Goal: Check status: Check status

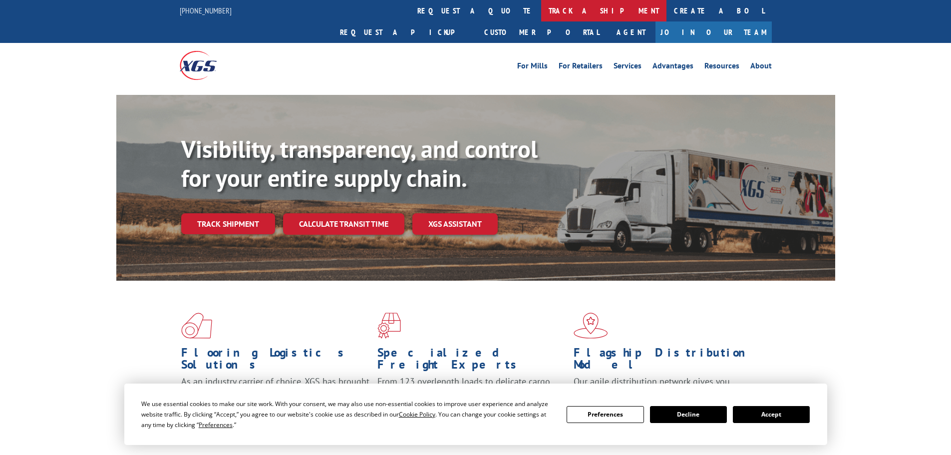
click at [541, 12] on link "track a shipment" at bounding box center [603, 10] width 125 height 21
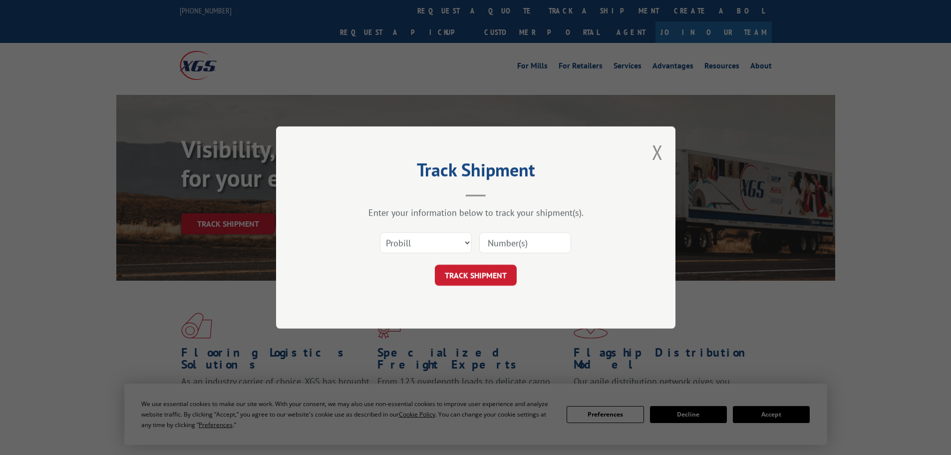
click at [555, 249] on input at bounding box center [525, 242] width 92 height 21
type input "17595595"
click at [507, 277] on button "TRACK SHIPMENT" at bounding box center [476, 274] width 82 height 21
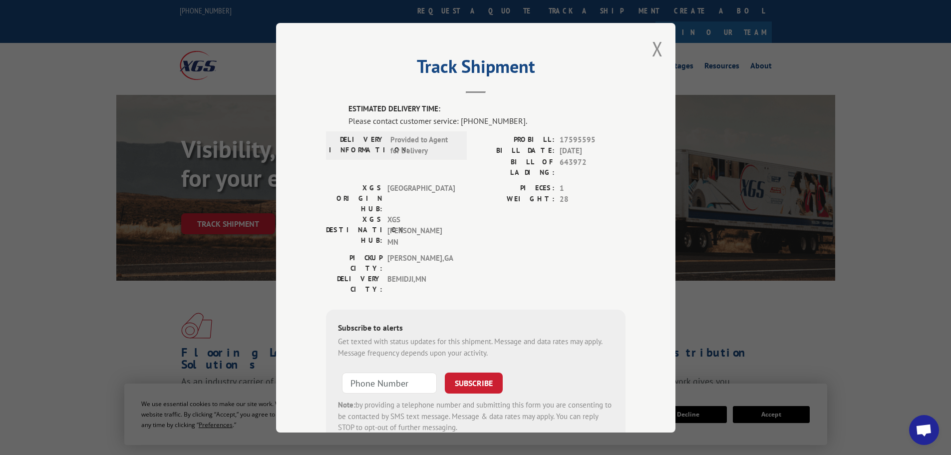
click at [509, 122] on div "Please contact customer service: [PHONE_NUMBER]." at bounding box center [486, 120] width 277 height 12
click at [652, 54] on button "Close modal" at bounding box center [657, 48] width 11 height 26
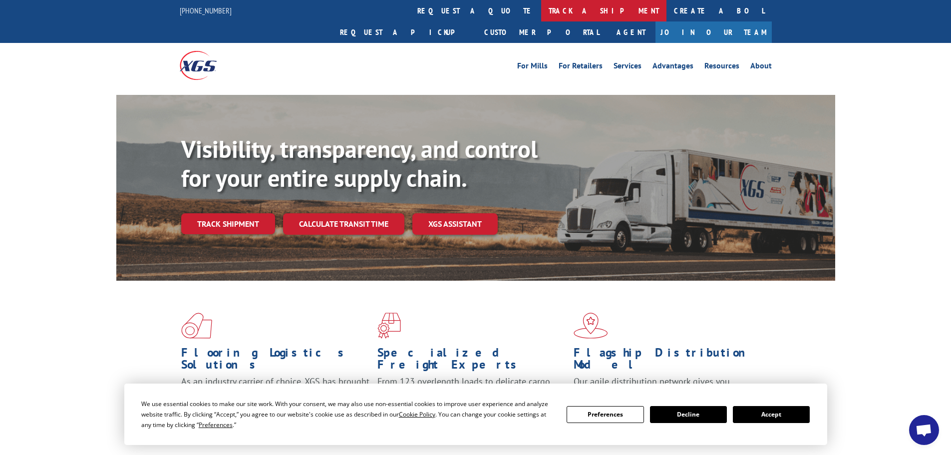
click at [541, 6] on link "track a shipment" at bounding box center [603, 10] width 125 height 21
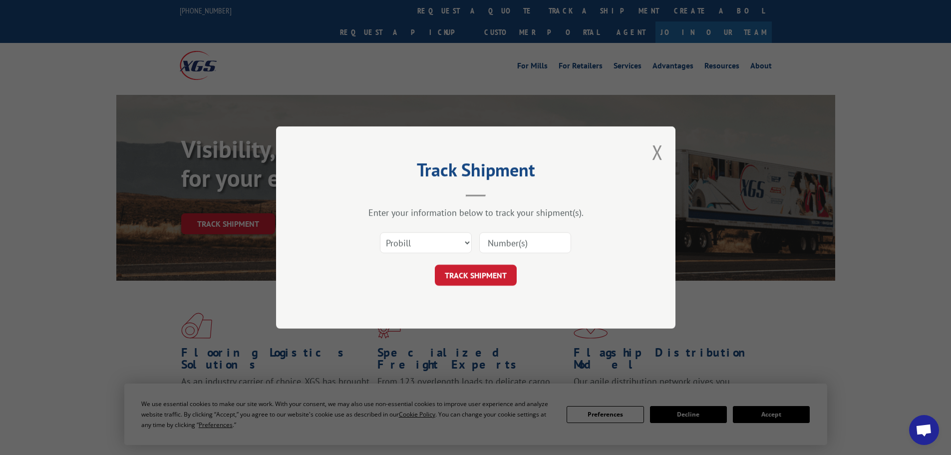
click at [504, 249] on input at bounding box center [525, 242] width 92 height 21
type input "2844104"
click at [495, 268] on button "TRACK SHIPMENT" at bounding box center [476, 274] width 82 height 21
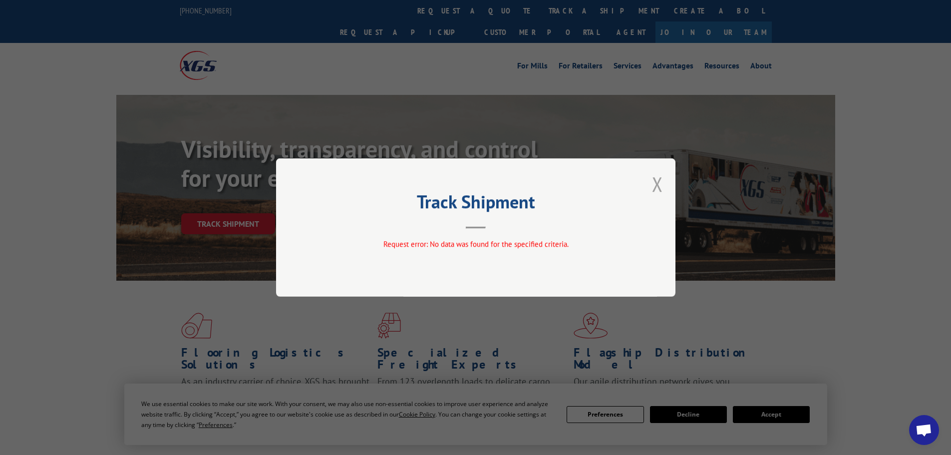
click at [658, 186] on button "Close modal" at bounding box center [657, 184] width 11 height 26
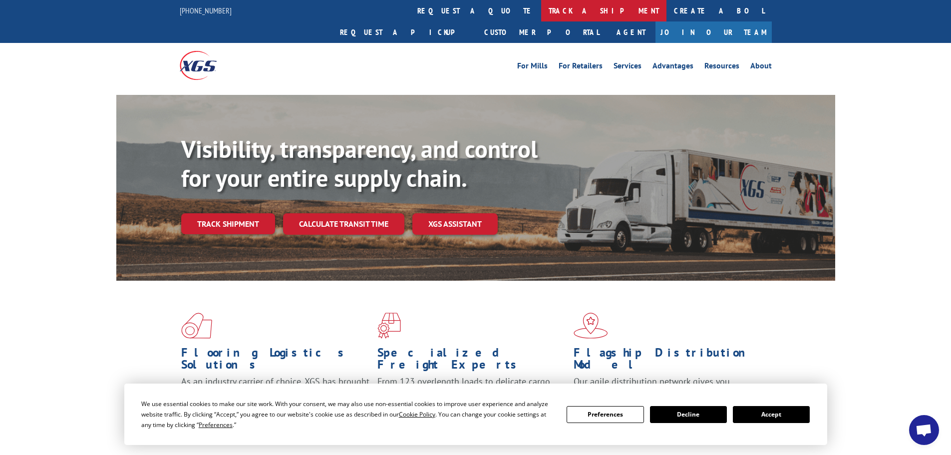
click at [541, 6] on link "track a shipment" at bounding box center [603, 10] width 125 height 21
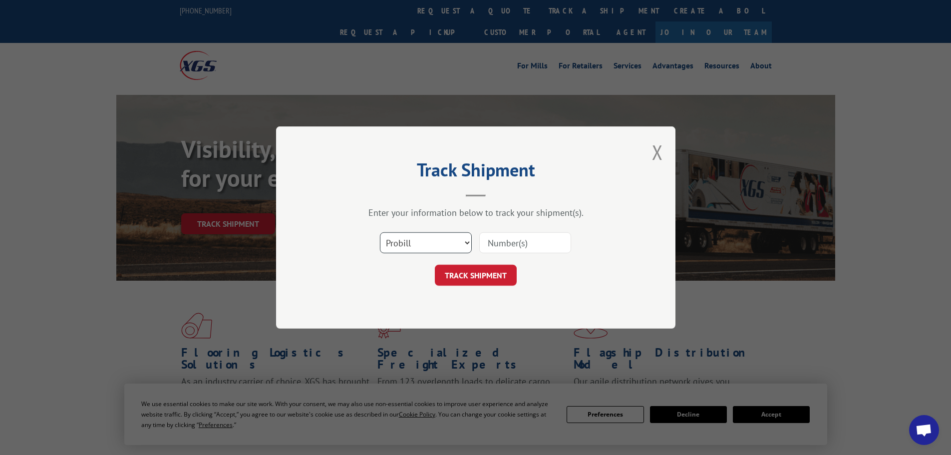
click at [413, 247] on select "Select category... Probill BOL PO" at bounding box center [426, 242] width 92 height 21
select select "bol"
click at [380, 232] on select "Select category... Probill BOL PO" at bounding box center [426, 242] width 92 height 21
click at [511, 243] on input at bounding box center [525, 242] width 92 height 21
type input "2844104"
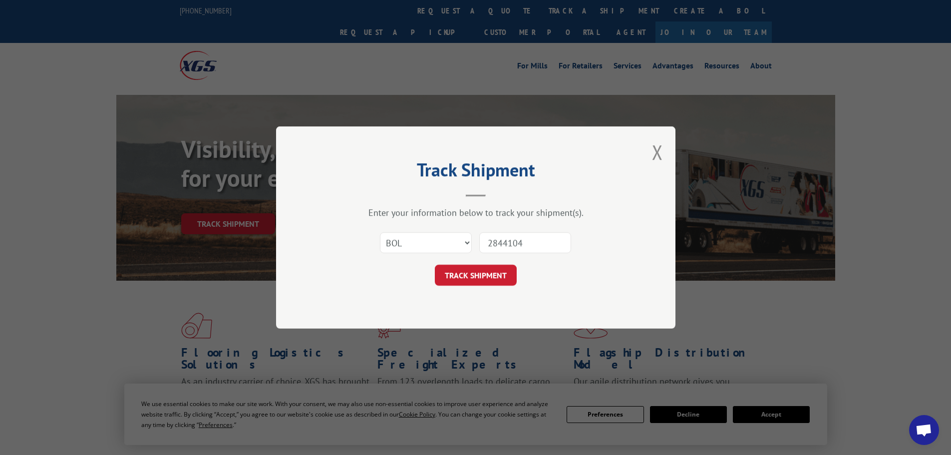
click button "TRACK SHIPMENT" at bounding box center [476, 274] width 82 height 21
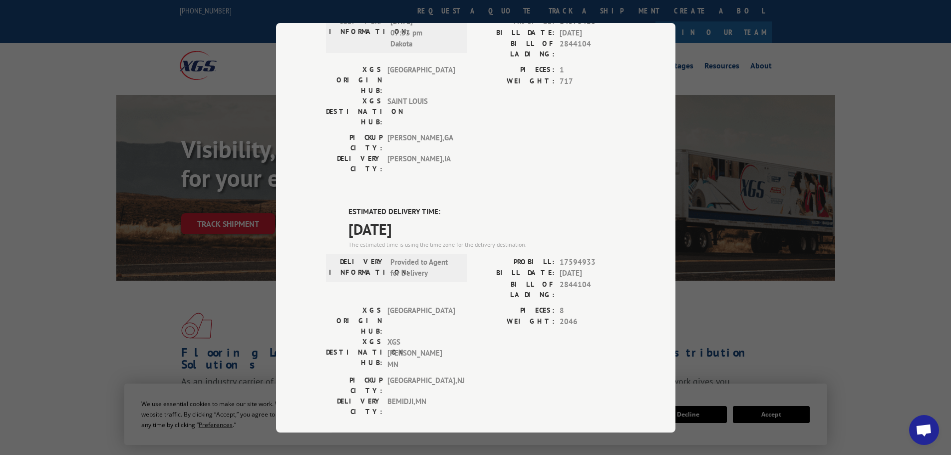
scroll to position [100, 0]
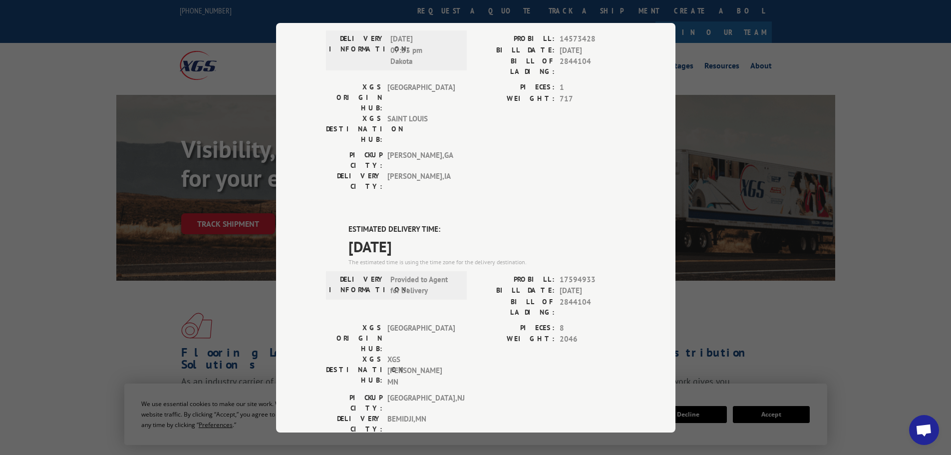
drag, startPoint x: 350, startPoint y: 189, endPoint x: 433, endPoint y: 194, distance: 83.0
click at [433, 235] on span "[DATE]" at bounding box center [486, 246] width 277 height 22
click at [395, 235] on span "[DATE]" at bounding box center [486, 246] width 277 height 22
click at [54, 126] on div "Track Shipment DELIVERED DELIVERY INFORMATION: [DATE] 07:53 pm Dakota PROBILL: …" at bounding box center [475, 227] width 951 height 455
click at [43, 114] on div "Track Shipment DELIVERED DELIVERY INFORMATION: [DATE] 07:53 pm Dakota PROBILL: …" at bounding box center [475, 227] width 951 height 455
